Goal: Task Accomplishment & Management: Use online tool/utility

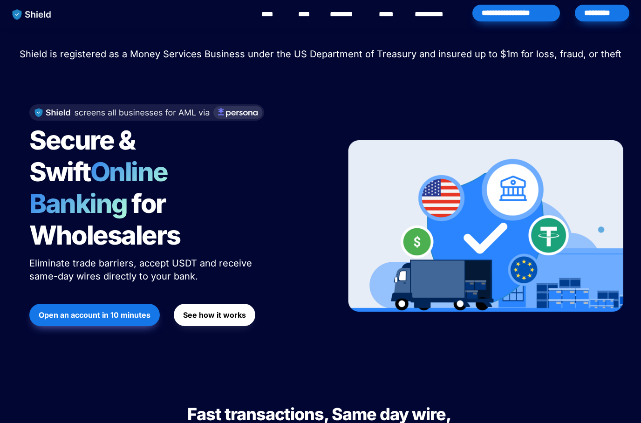
click at [88, 310] on strong "Open an account in 10 minutes" at bounding box center [95, 314] width 112 height 9
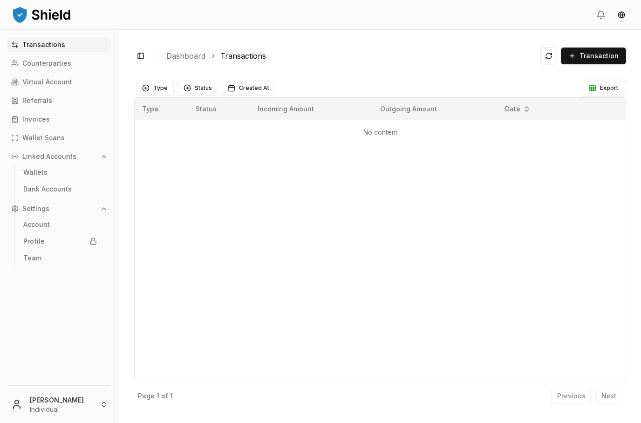
click at [31, 82] on p "Virtual Account" at bounding box center [47, 82] width 50 height 7
click at [36, 81] on p "Virtual Account" at bounding box center [47, 82] width 50 height 7
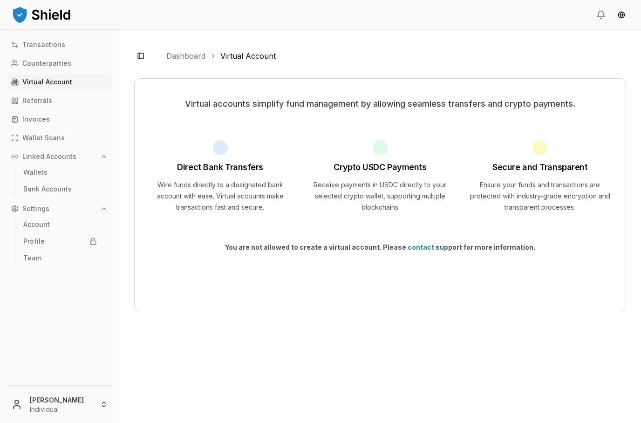
click at [45, 231] on link "Account" at bounding box center [60, 224] width 81 height 15
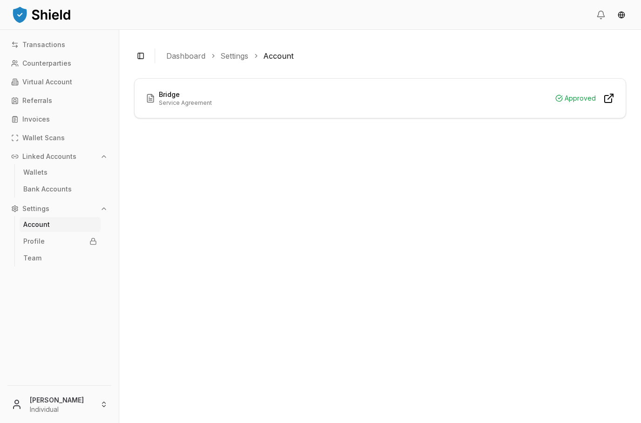
click at [23, 85] on p "Virtual Account" at bounding box center [47, 82] width 50 height 7
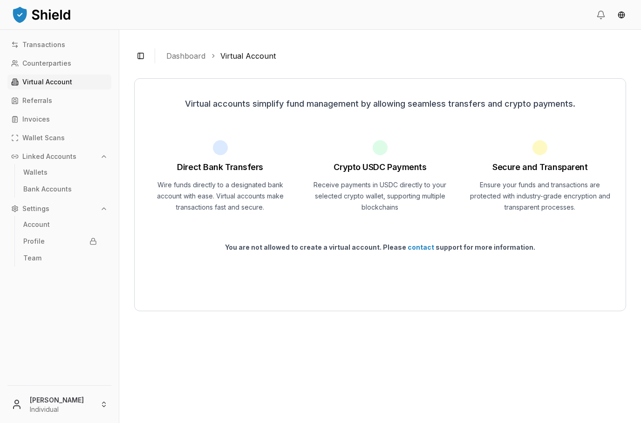
click at [206, 178] on div "Direct Bank Transfers Wire funds directly to a designated bank account with eas…" at bounding box center [220, 176] width 149 height 73
